Goal: Complete application form

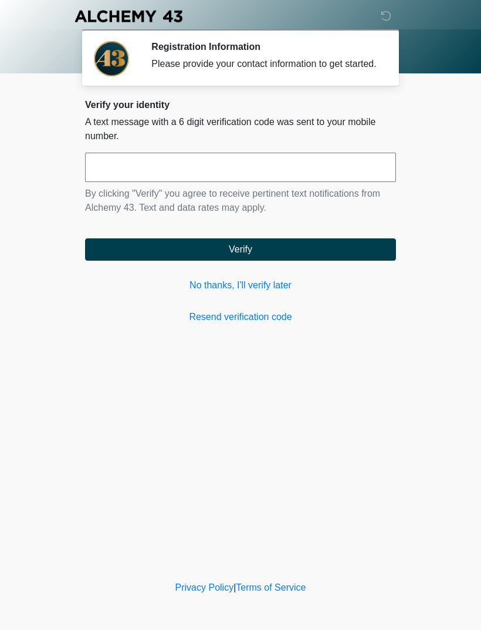
click at [208, 292] on link "No thanks, I'll verify later" at bounding box center [240, 285] width 311 height 14
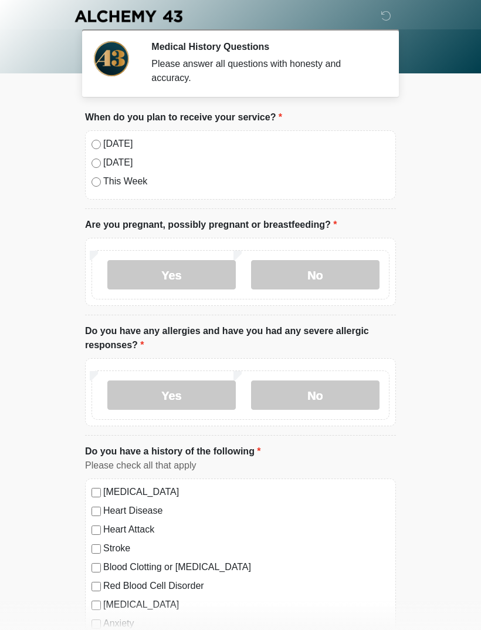
click at [295, 273] on label "No" at bounding box center [315, 274] width 128 height 29
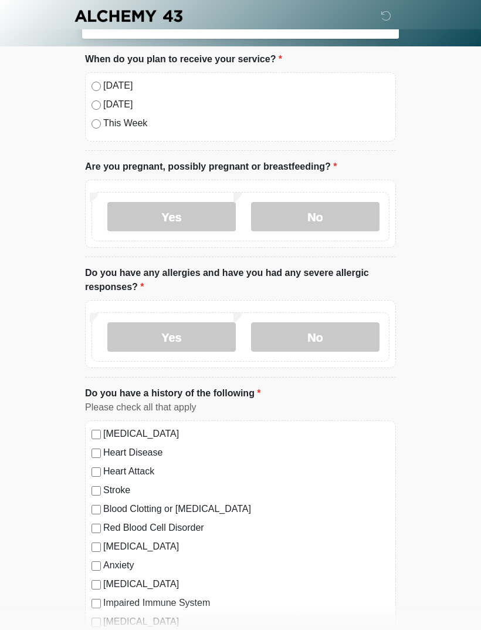
scroll to position [60, 0]
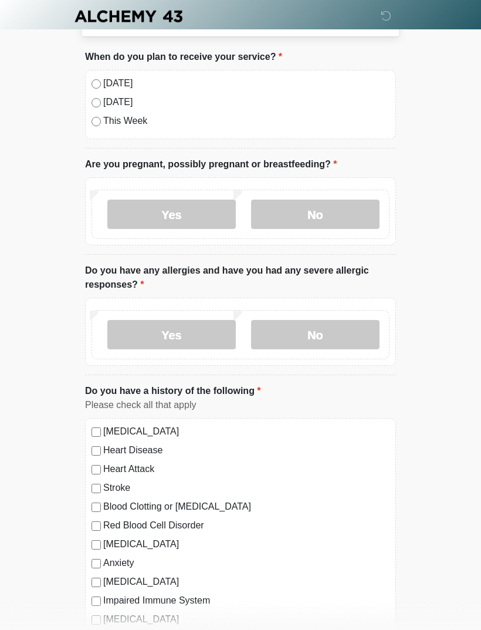
click at [313, 346] on label "No" at bounding box center [315, 334] width 128 height 29
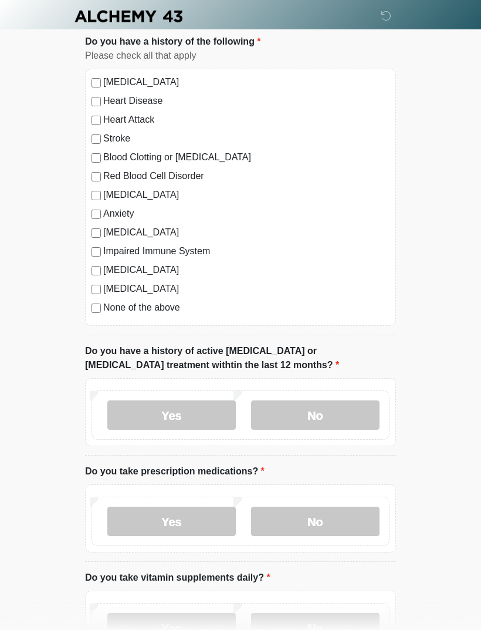
scroll to position [416, 0]
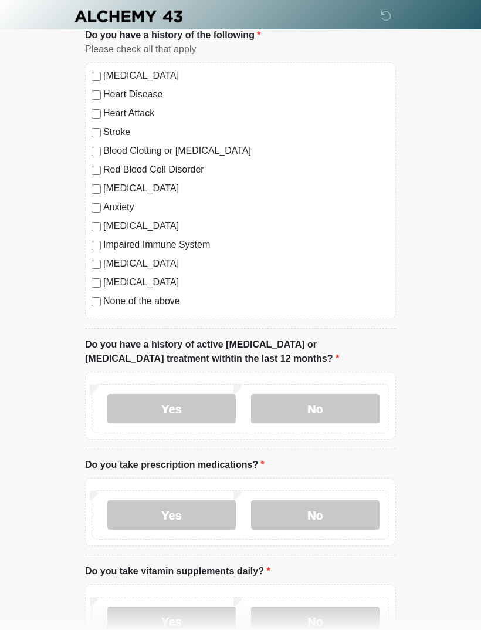
click at [295, 406] on label "No" at bounding box center [315, 408] width 128 height 29
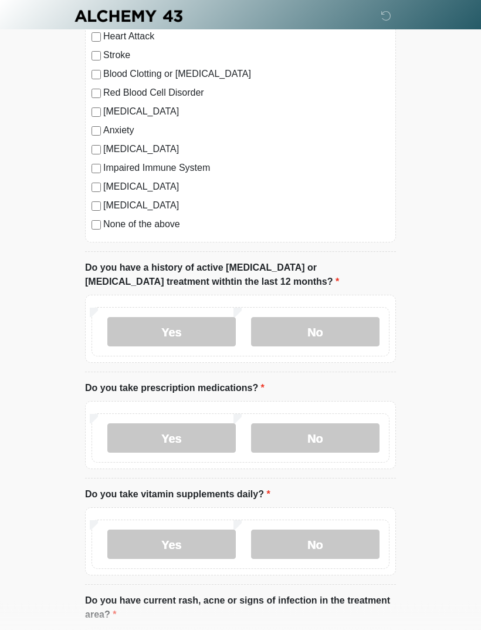
scroll to position [493, 0]
click at [142, 430] on label "Yes" at bounding box center [171, 437] width 128 height 29
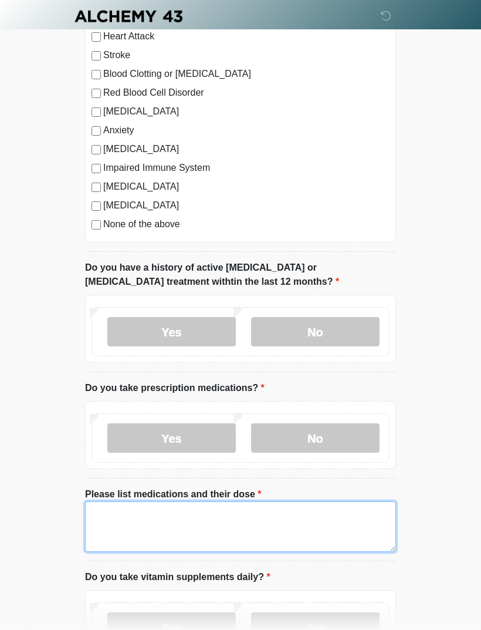
click at [113, 523] on textarea "Please list medications and their dose" at bounding box center [240, 526] width 311 height 50
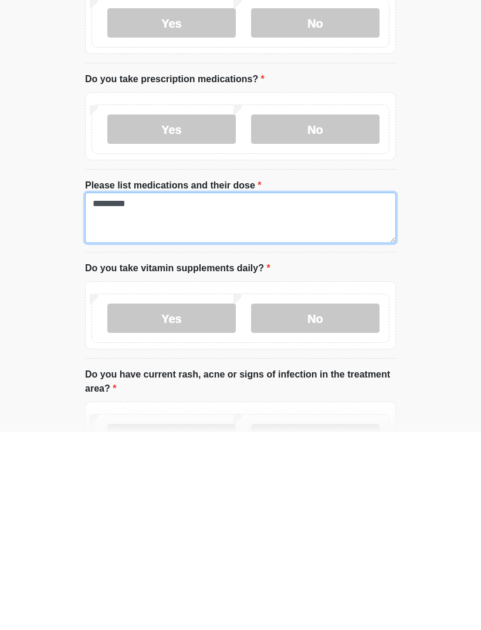
scroll to position [636, 0]
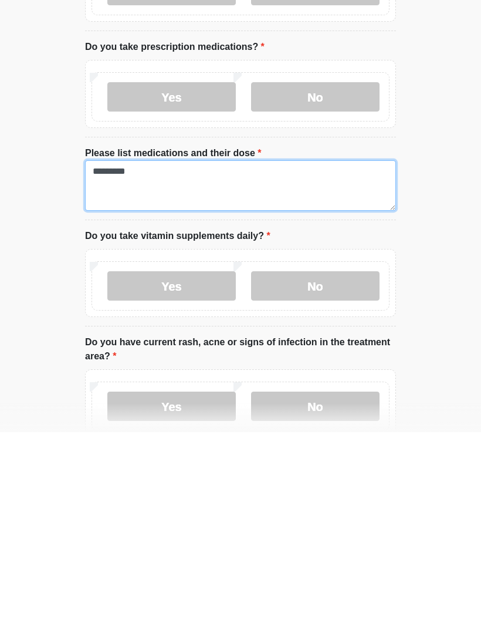
type textarea "*********"
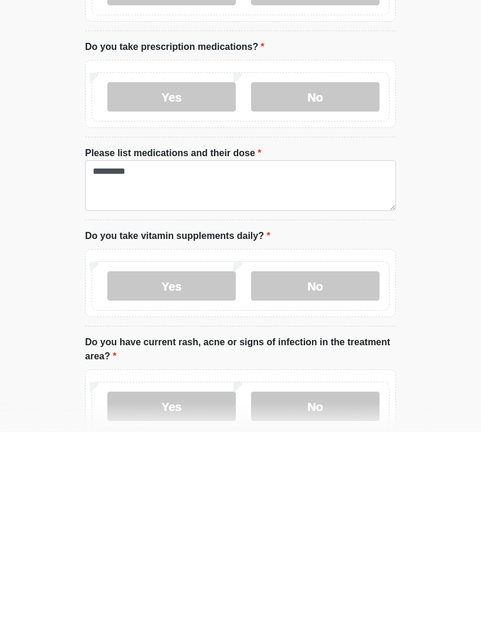
click at [289, 469] on label "No" at bounding box center [315, 483] width 128 height 29
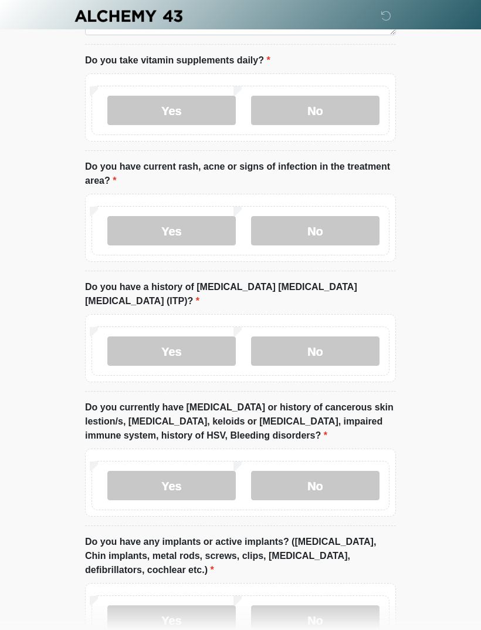
scroll to position [996, 0]
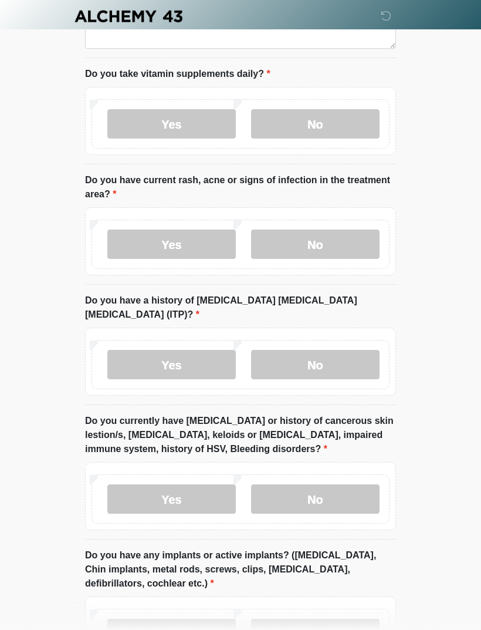
click at [296, 244] on label "No" at bounding box center [315, 243] width 128 height 29
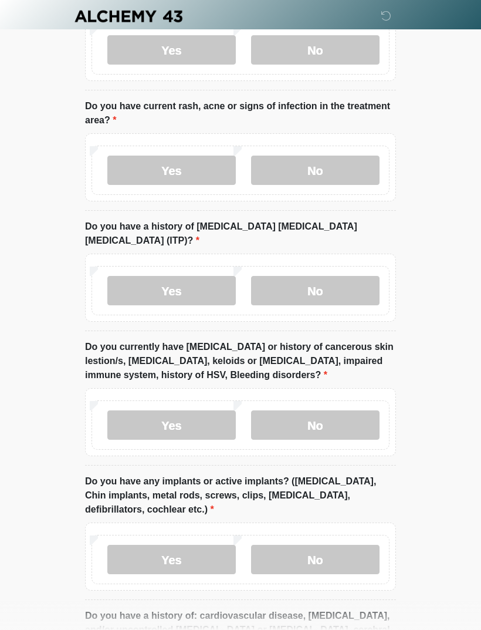
scroll to position [1070, 0]
click at [341, 275] on label "No" at bounding box center [315, 289] width 128 height 29
click at [356, 410] on label "No" at bounding box center [315, 424] width 128 height 29
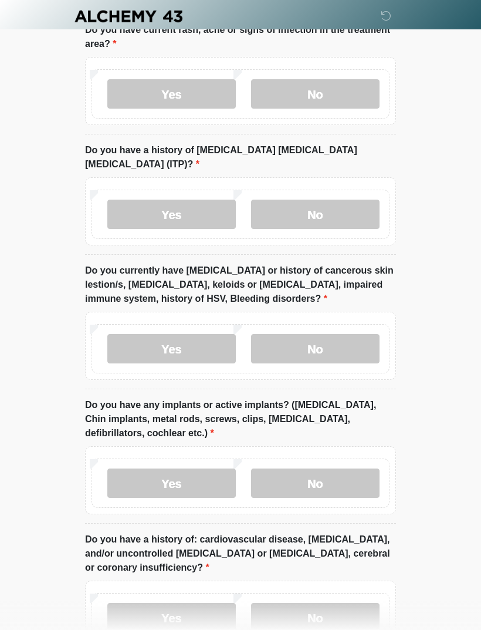
scroll to position [1148, 0]
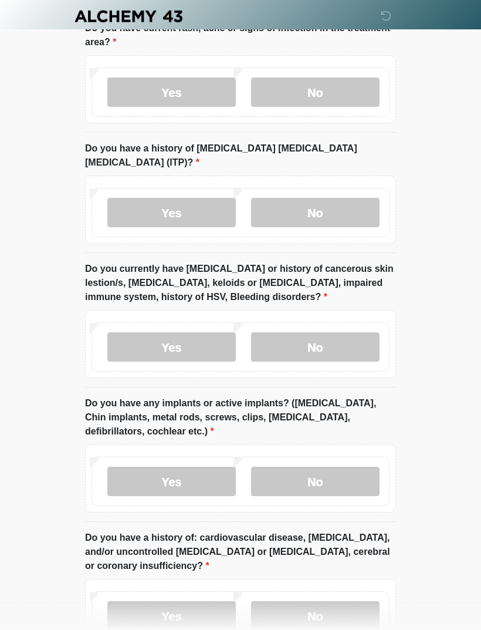
click at [339, 444] on div "Yes No" at bounding box center [240, 478] width 311 height 68
click at [350, 466] on label "No" at bounding box center [315, 480] width 128 height 29
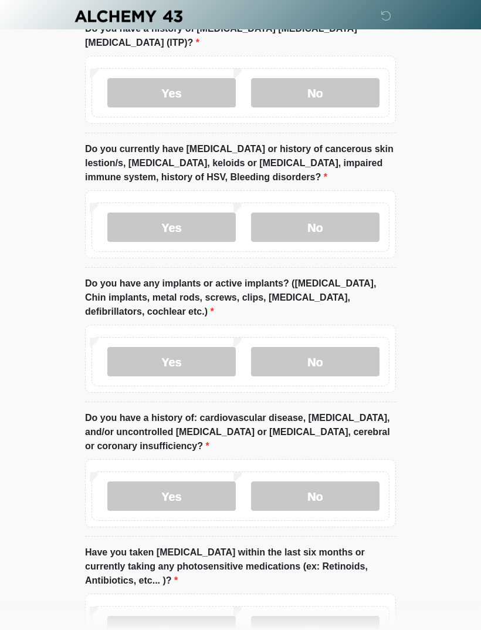
click at [351, 481] on label "No" at bounding box center [315, 495] width 128 height 29
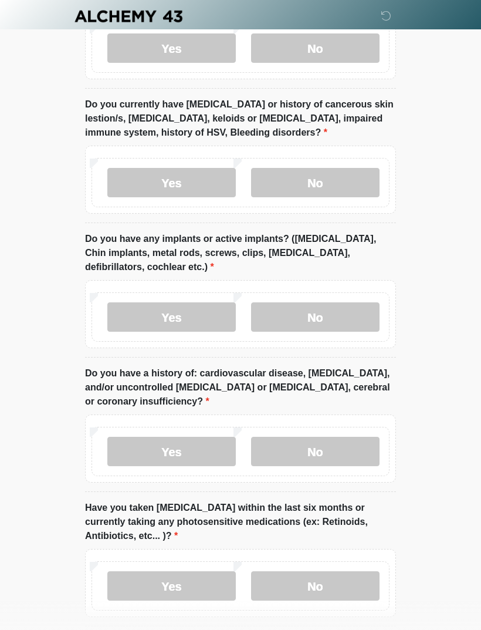
scroll to position [1348, 0]
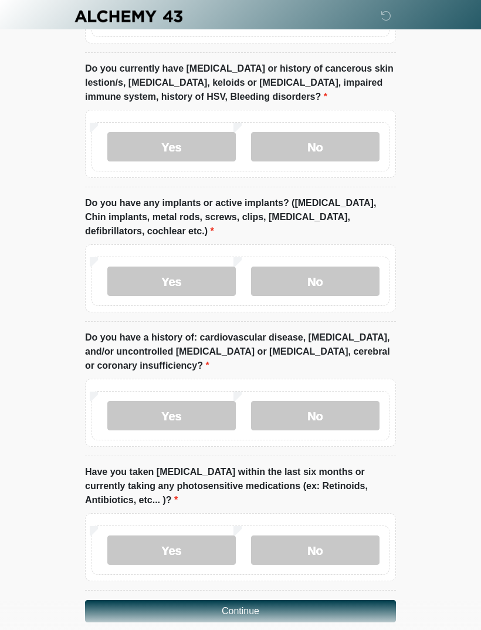
click at [351, 535] on label "No" at bounding box center [315, 549] width 128 height 29
click at [371, 600] on button "Continue" at bounding box center [240, 611] width 311 height 22
click at [333, 600] on button "Continue" at bounding box center [240, 611] width 311 height 22
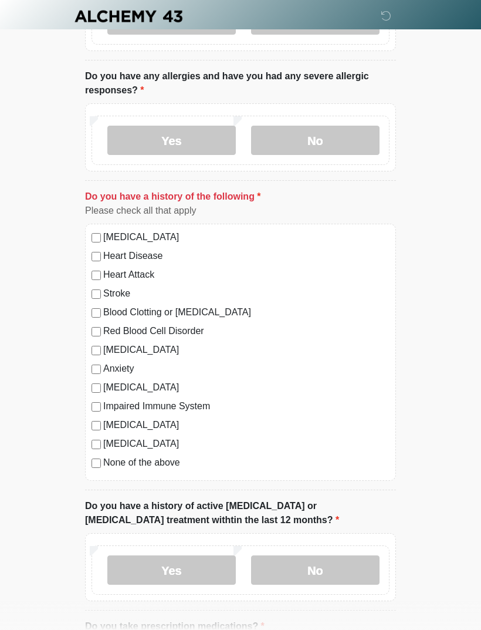
scroll to position [255, 0]
click at [106, 455] on label "None of the above" at bounding box center [246, 462] width 286 height 14
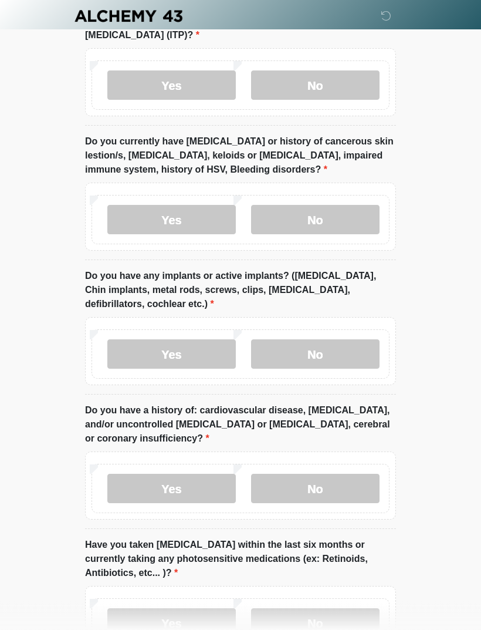
scroll to position [1348, 0]
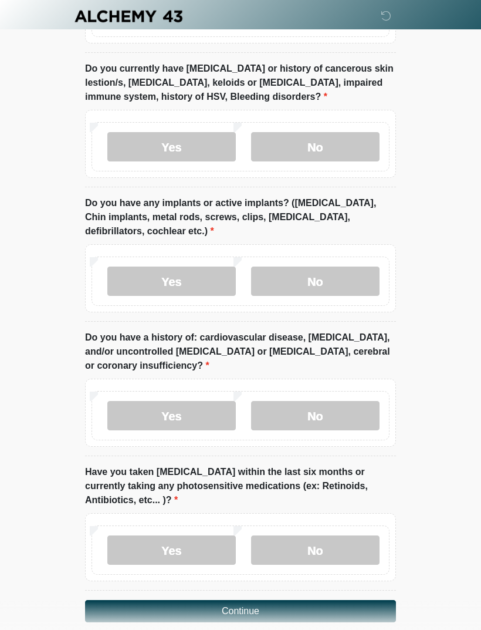
click at [115, 600] on button "Continue" at bounding box center [240, 611] width 311 height 22
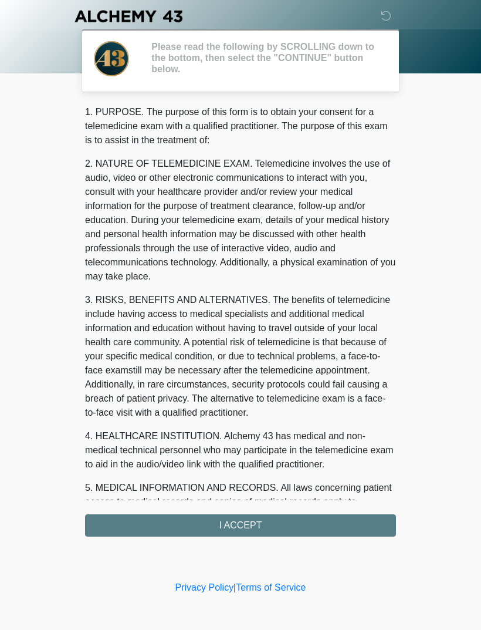
scroll to position [0, 0]
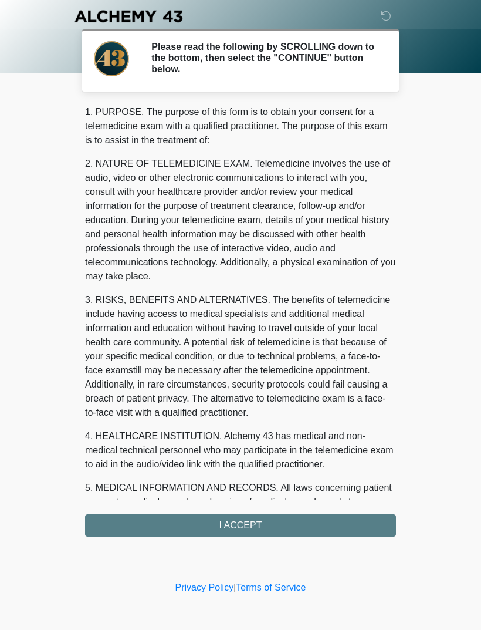
click at [108, 526] on div "1. PURPOSE. The purpose of this form is to obtain your consent for a telemedici…" at bounding box center [240, 320] width 311 height 431
click at [118, 524] on div "1. PURPOSE. The purpose of this form is to obtain your consent for a telemedici…" at bounding box center [240, 320] width 311 height 431
click at [132, 522] on div "1. PURPOSE. The purpose of this form is to obtain your consent for a telemedici…" at bounding box center [240, 320] width 311 height 431
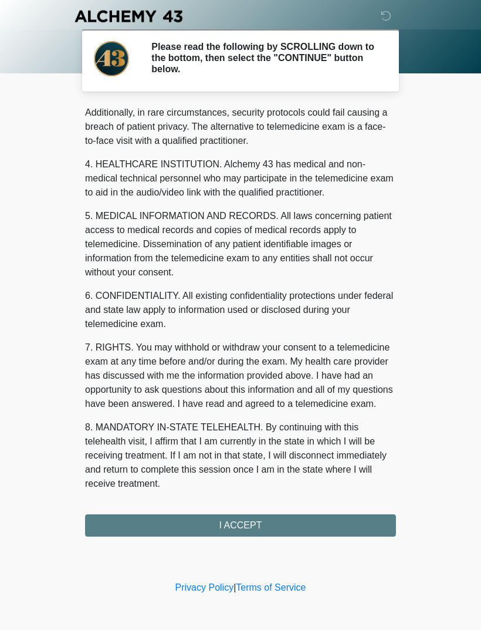
scroll to position [286, 0]
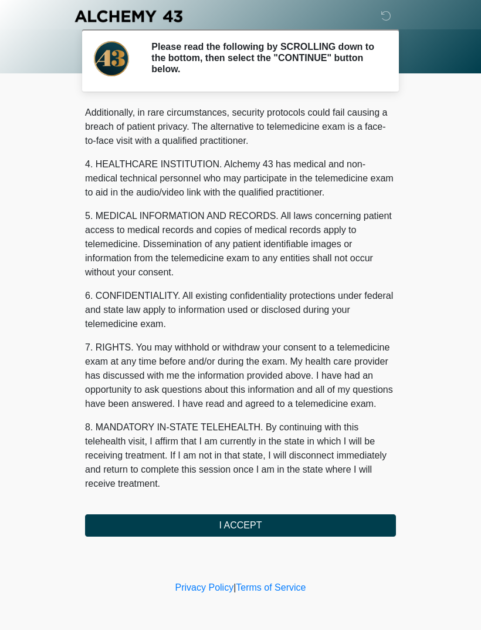
click at [172, 525] on button "I ACCEPT" at bounding box center [240, 525] width 311 height 22
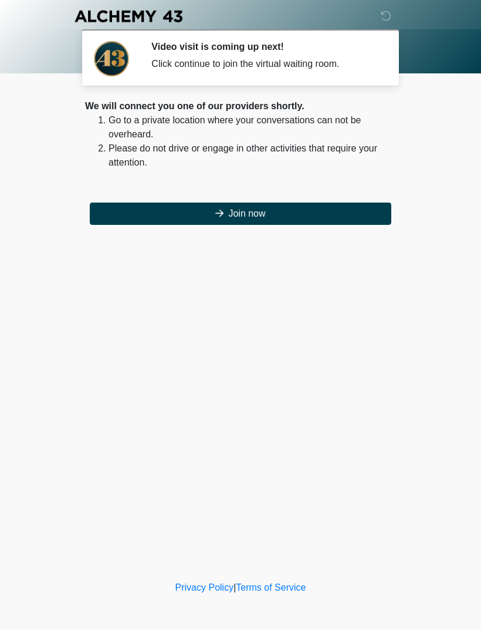
click at [125, 213] on button "Join now" at bounding box center [241, 213] width 302 height 22
